Goal: Transaction & Acquisition: Purchase product/service

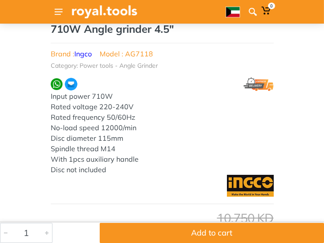
scroll to position [218, 0]
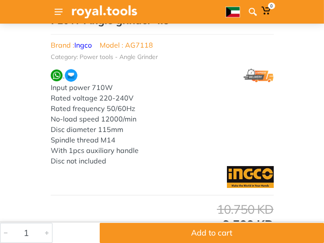
click at [58, 77] on img at bounding box center [57, 75] width 12 height 12
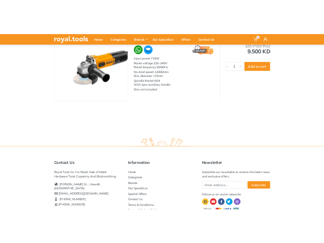
scroll to position [178, 0]
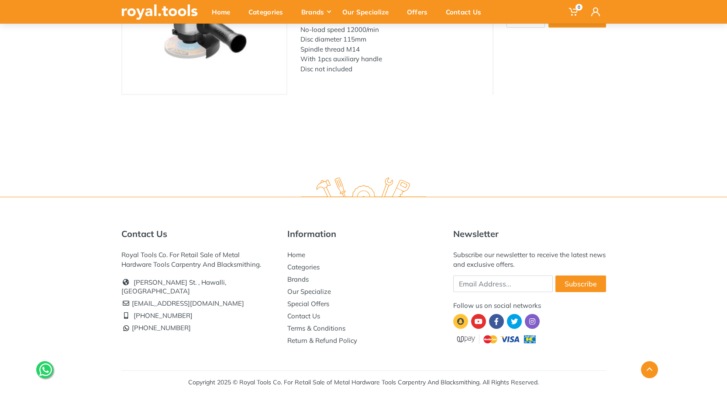
click at [50, 242] on icon at bounding box center [45, 369] width 13 height 14
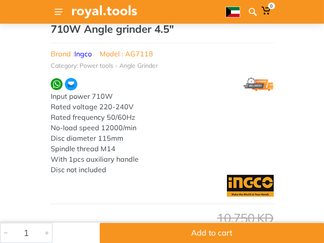
scroll to position [163, 0]
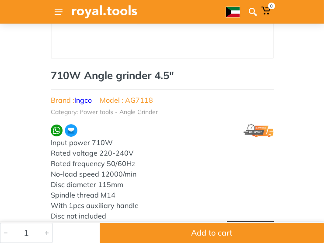
click at [59, 131] on img at bounding box center [57, 131] width 12 height 12
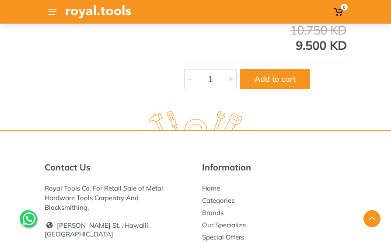
scroll to position [434, 0]
